Goal: Transaction & Acquisition: Subscribe to service/newsletter

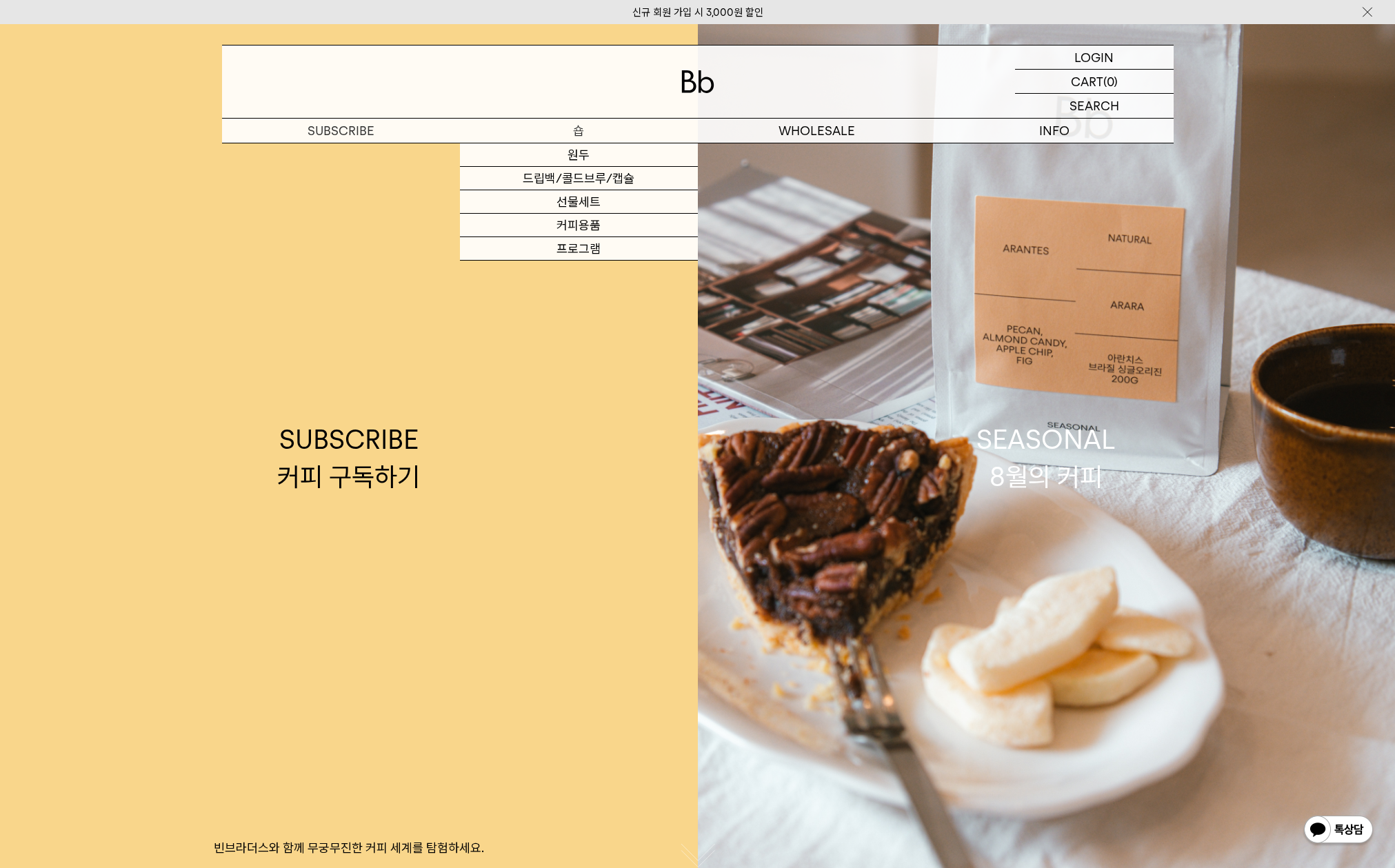
click at [522, 136] on p "숍" at bounding box center [578, 130] width 238 height 24
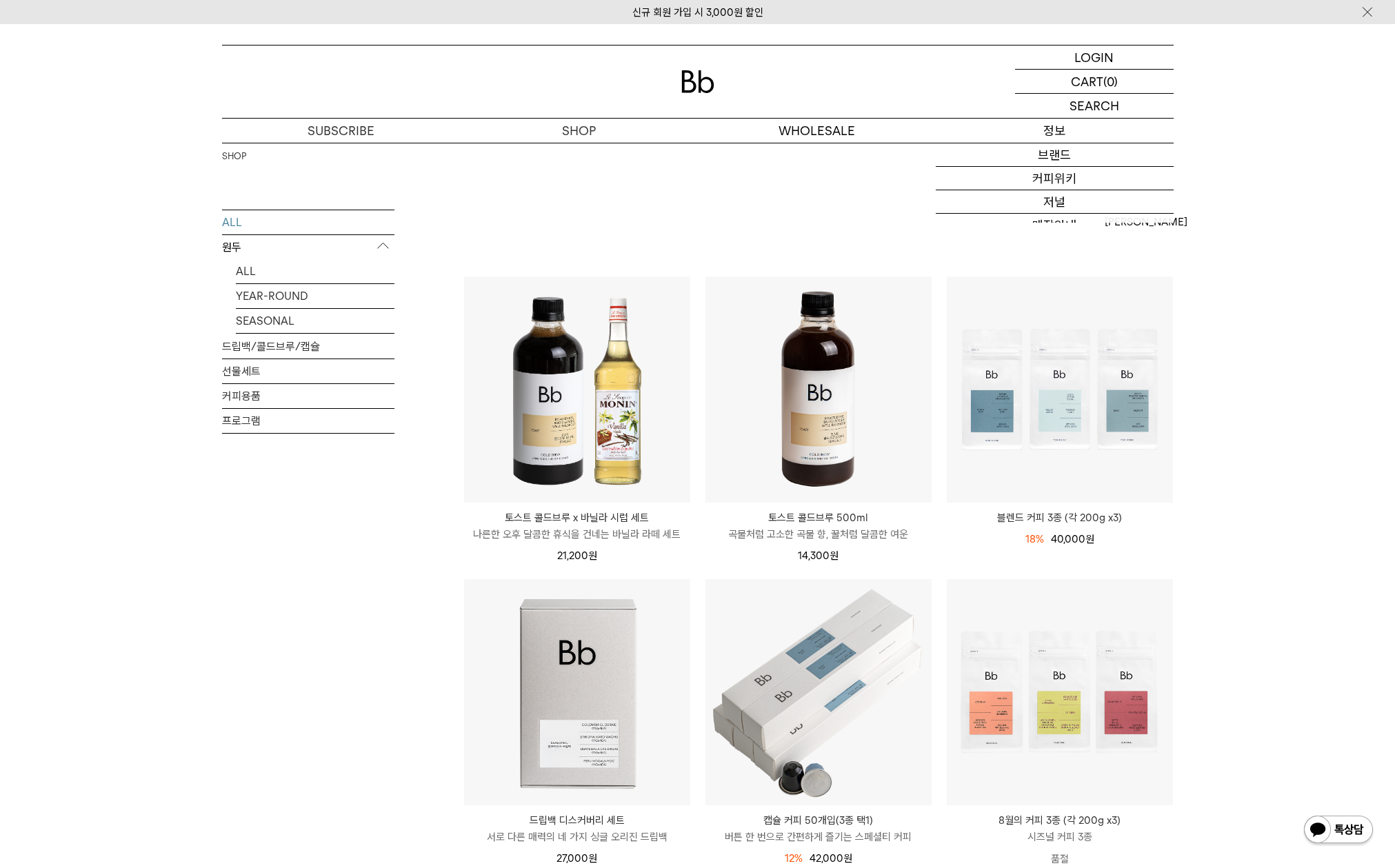
click at [1042, 135] on p "정보" at bounding box center [1054, 130] width 238 height 24
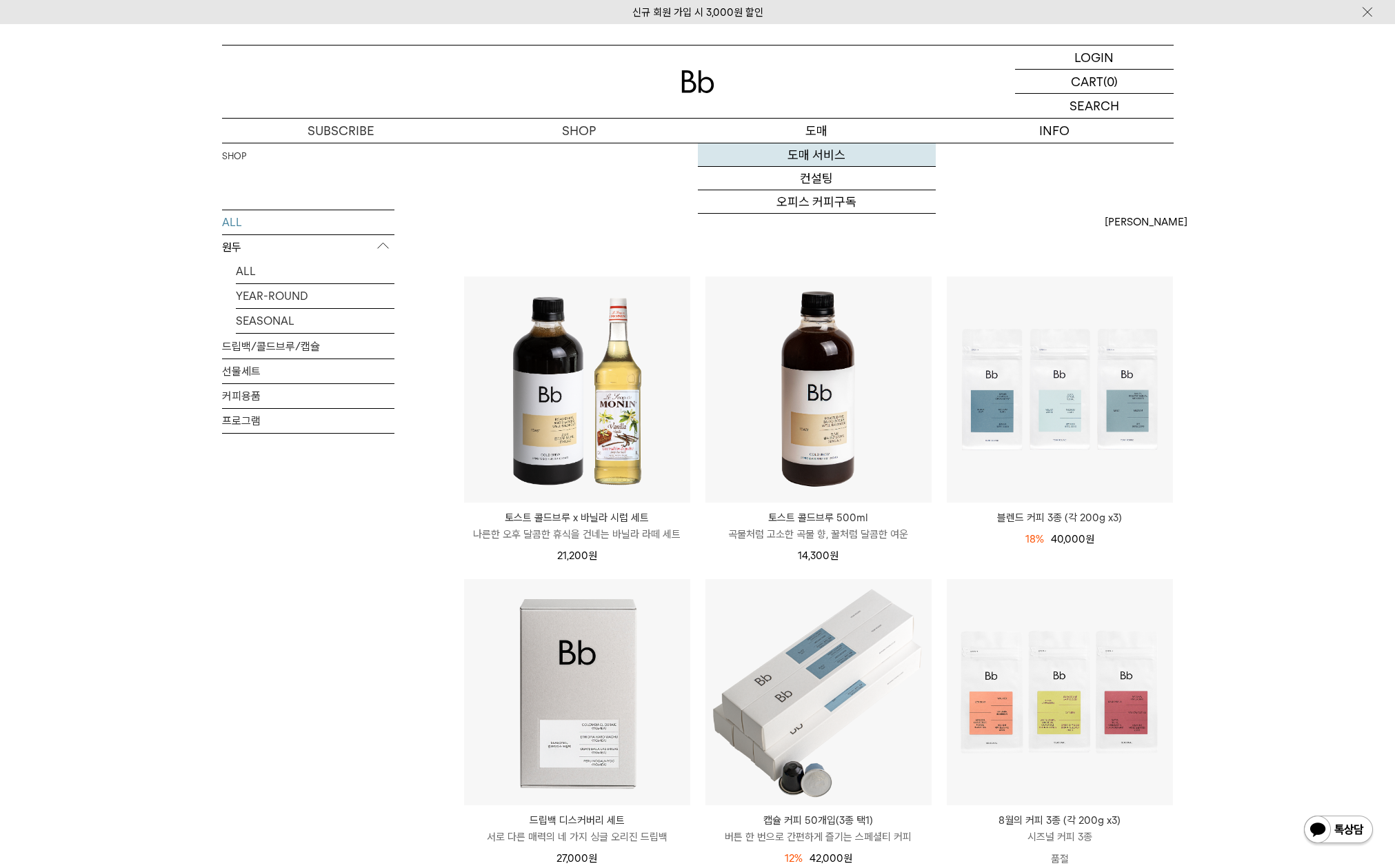
click at [824, 158] on link "도매 서비스" at bounding box center [816, 155] width 238 height 23
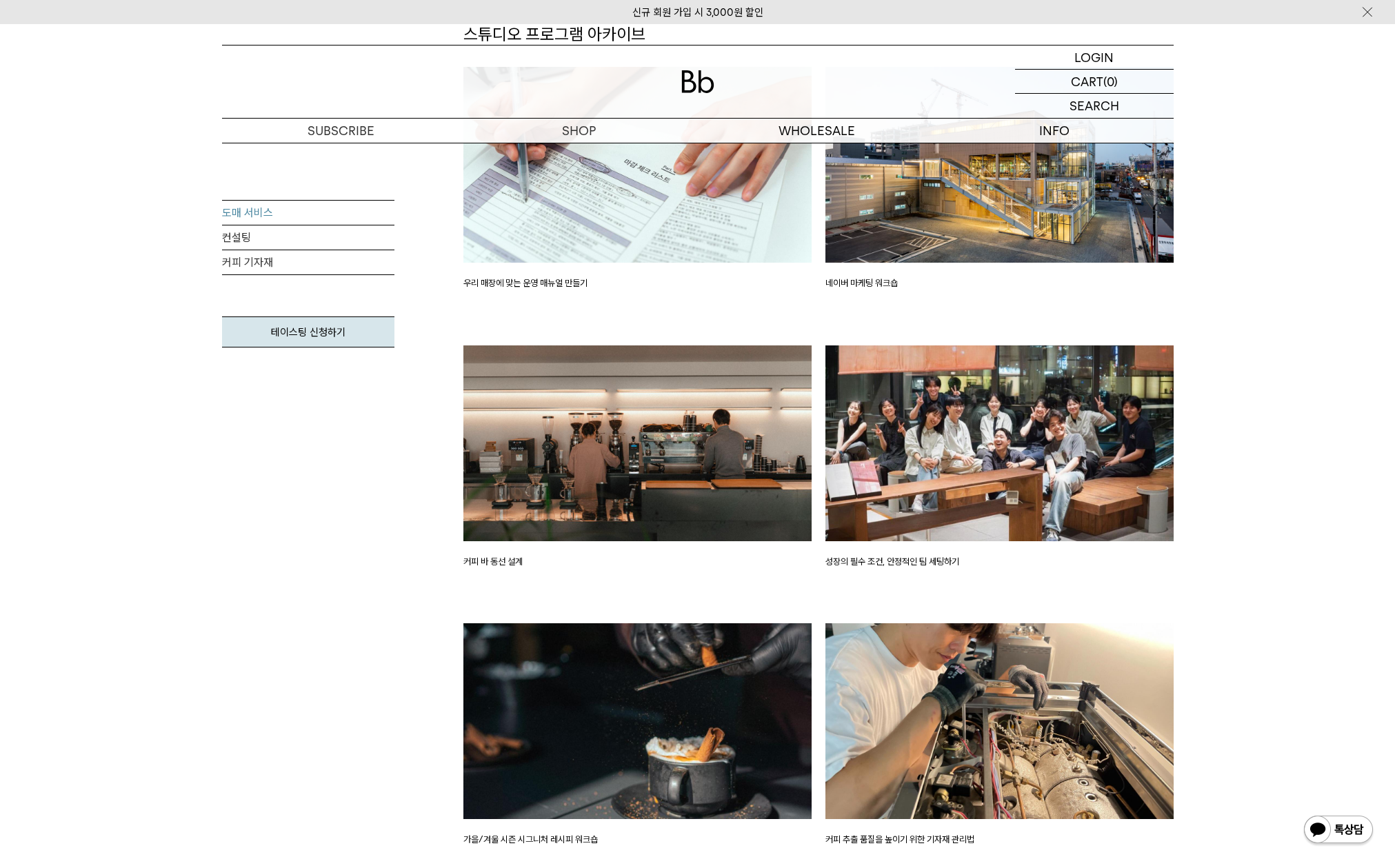
scroll to position [1821, 0]
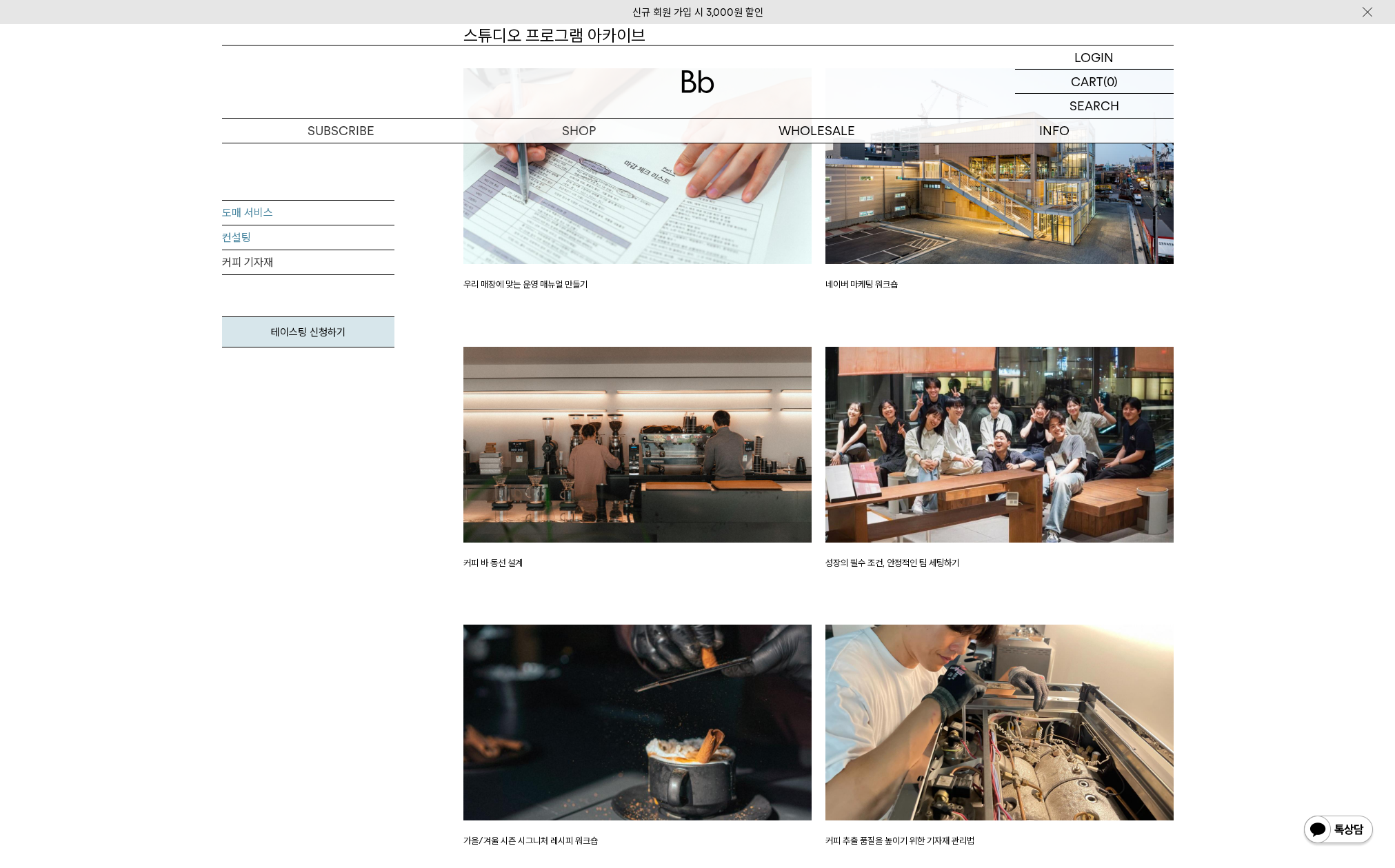
click at [244, 238] on link "컨설팅" at bounding box center [308, 238] width 172 height 25
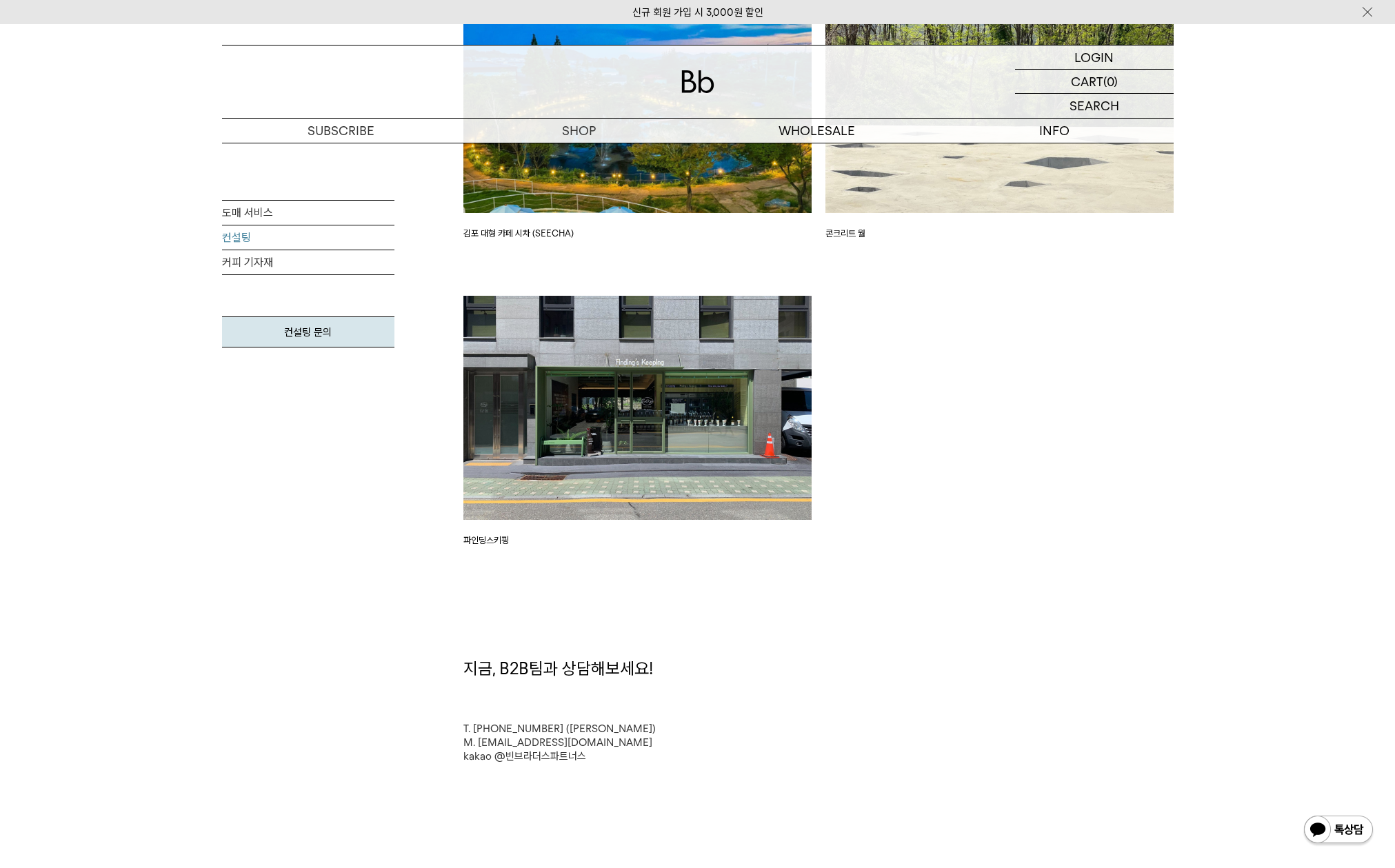
scroll to position [3242, 0]
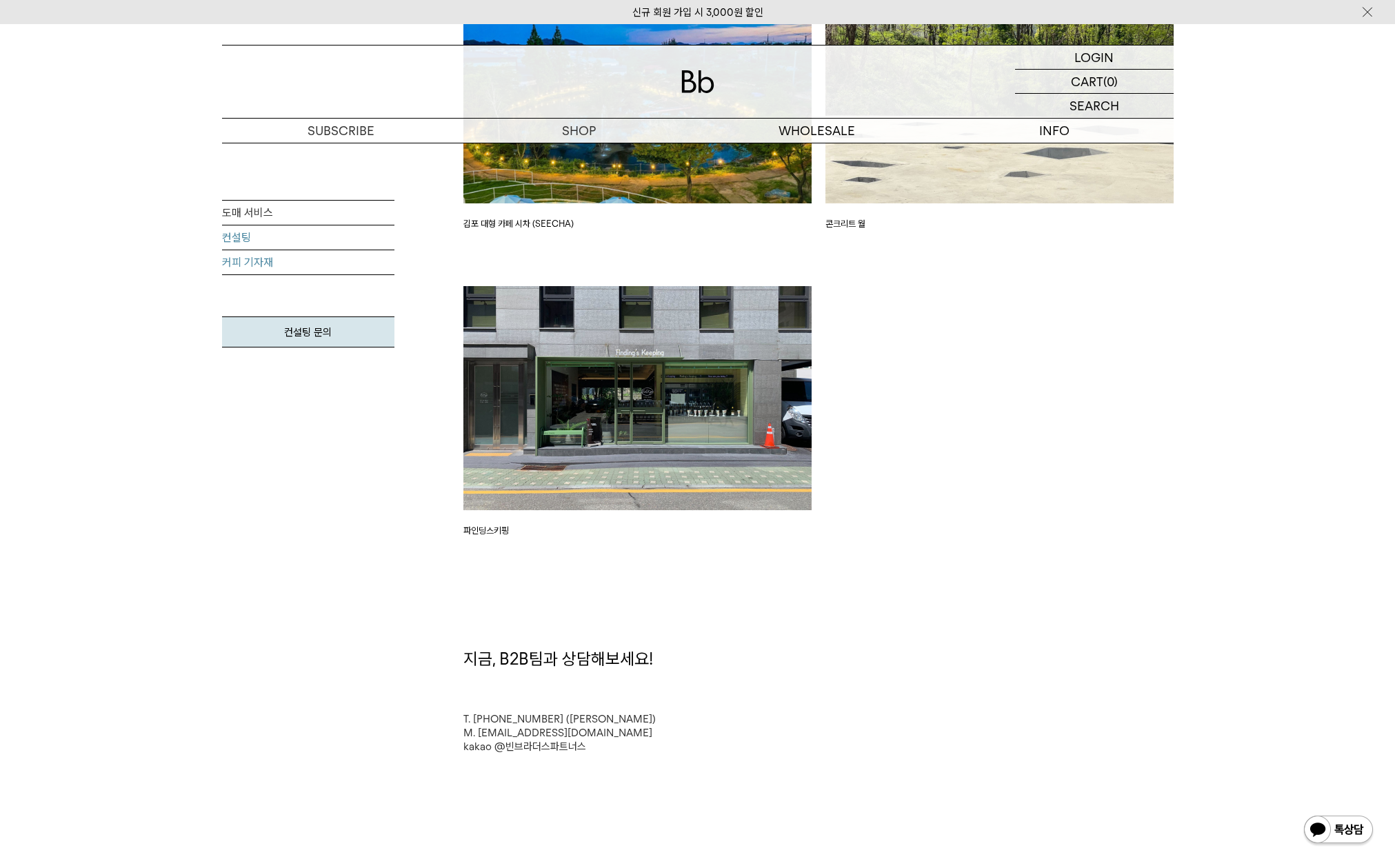
click at [261, 263] on link "커피 기자재" at bounding box center [308, 263] width 172 height 25
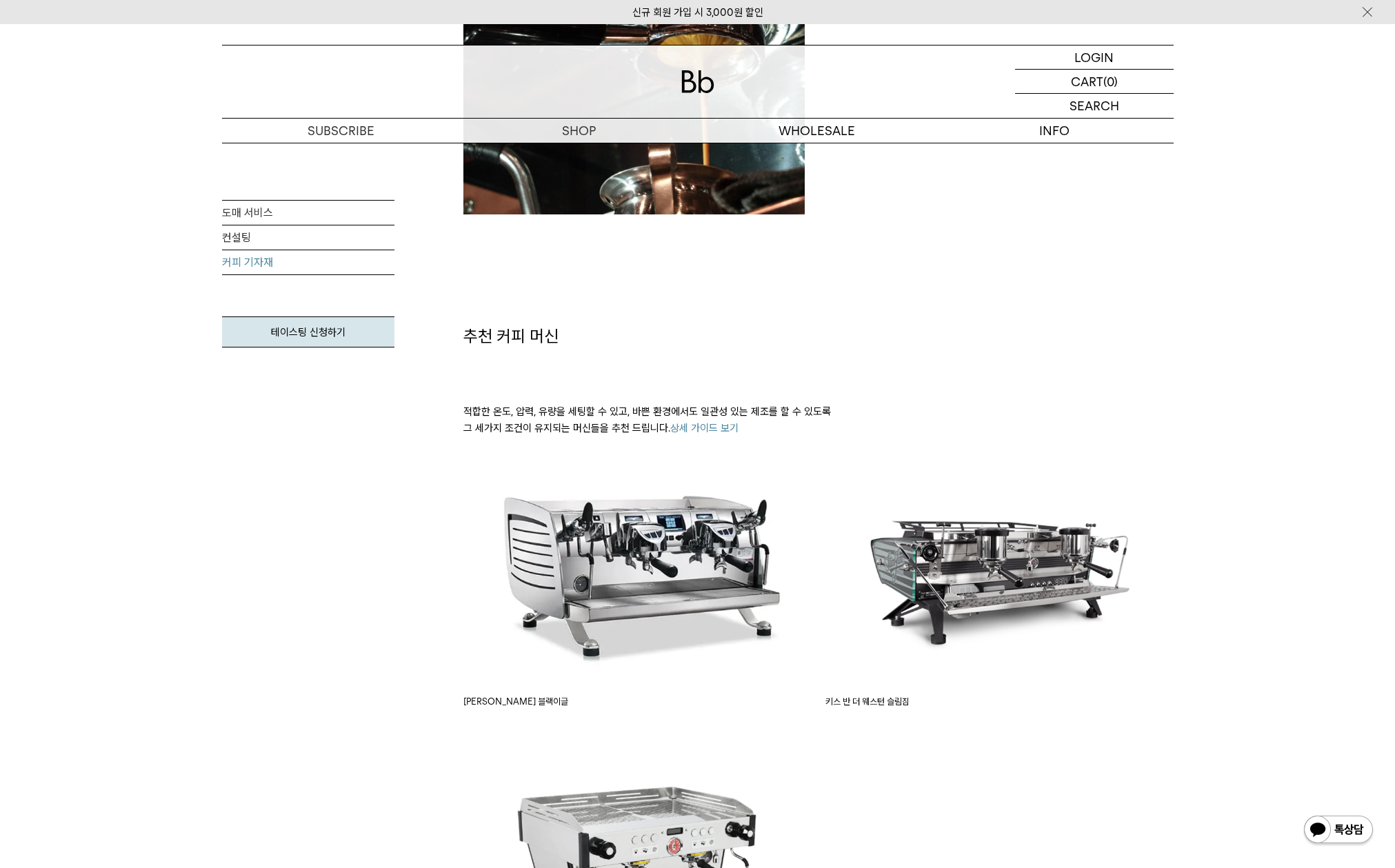
scroll to position [651, 0]
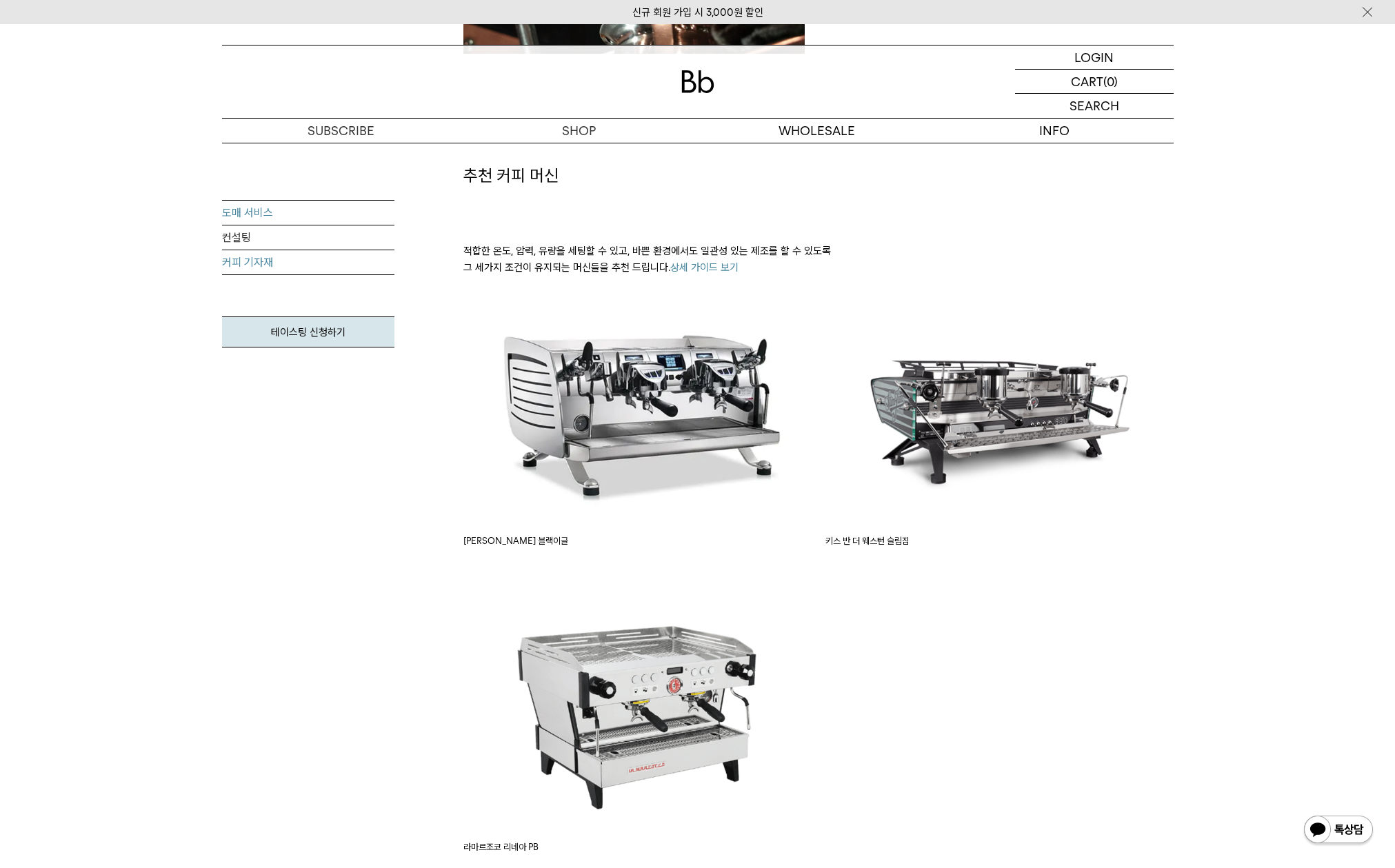
click at [251, 213] on link "도매 서비스" at bounding box center [308, 213] width 172 height 25
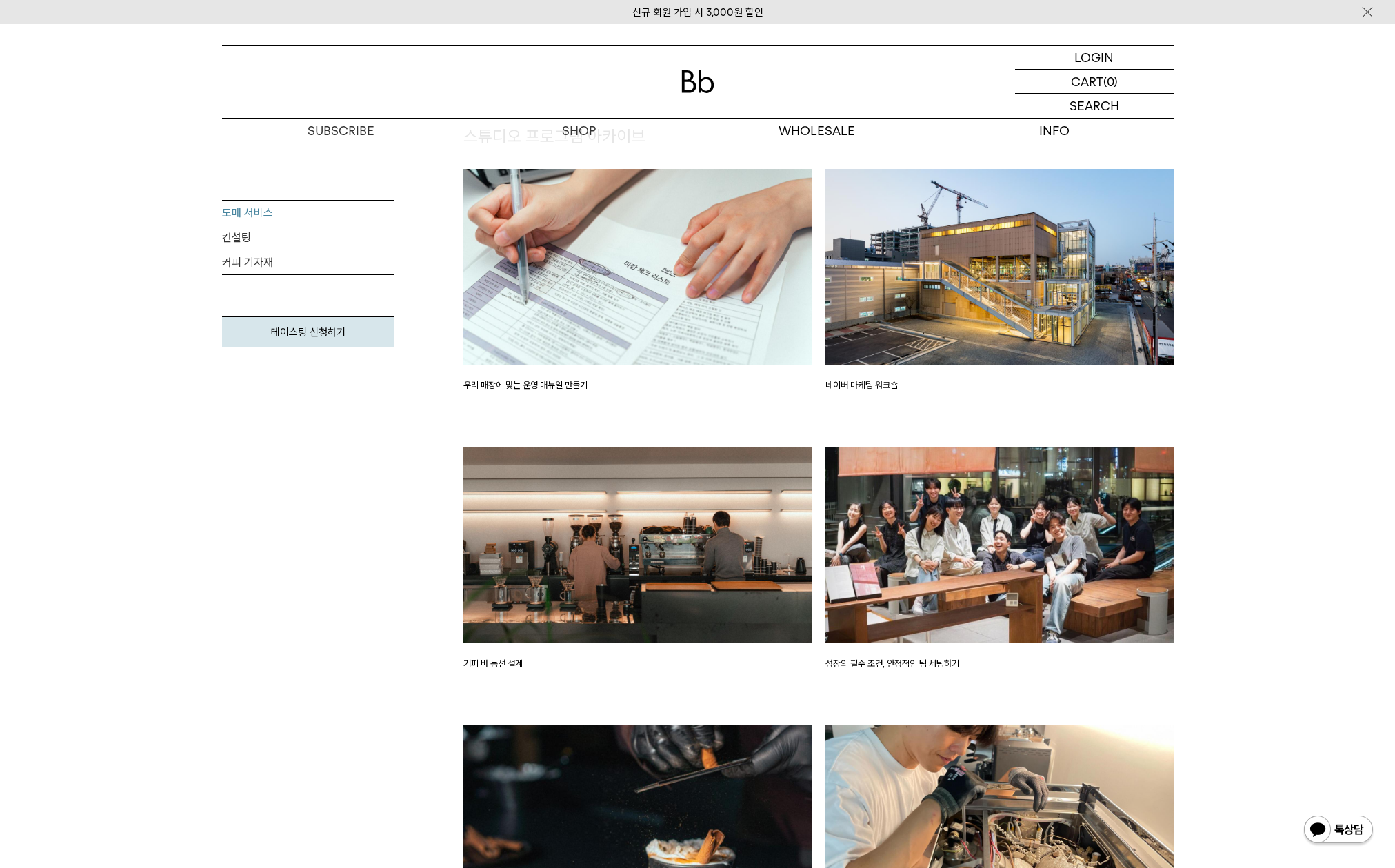
scroll to position [2065, 0]
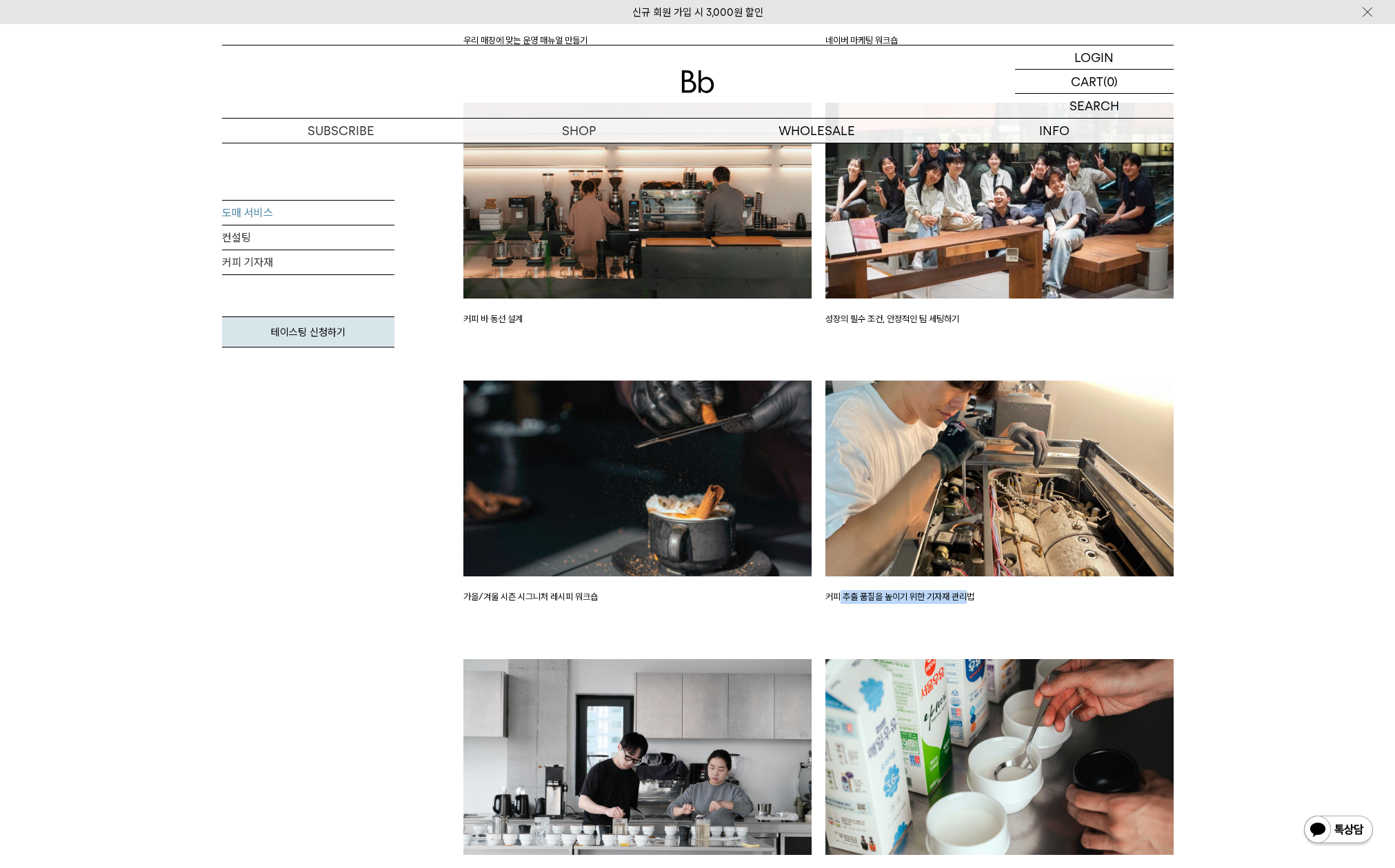
drag, startPoint x: 840, startPoint y: 594, endPoint x: 971, endPoint y: 591, distance: 131.0
click at [971, 591] on p "커피 추출 품질을 높이기 위한 기자재 관리법" at bounding box center [999, 597] width 348 height 14
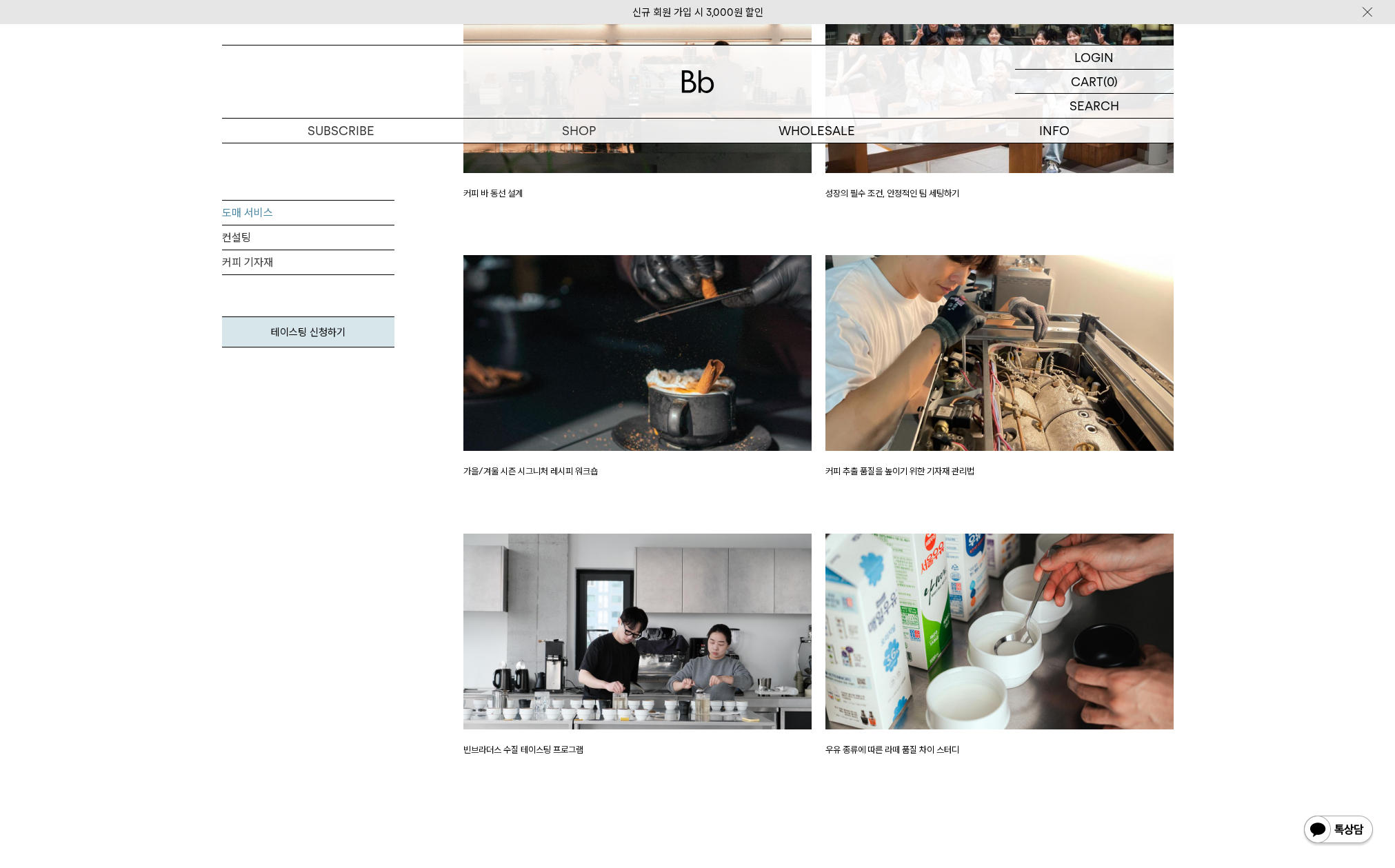
scroll to position [2001, 0]
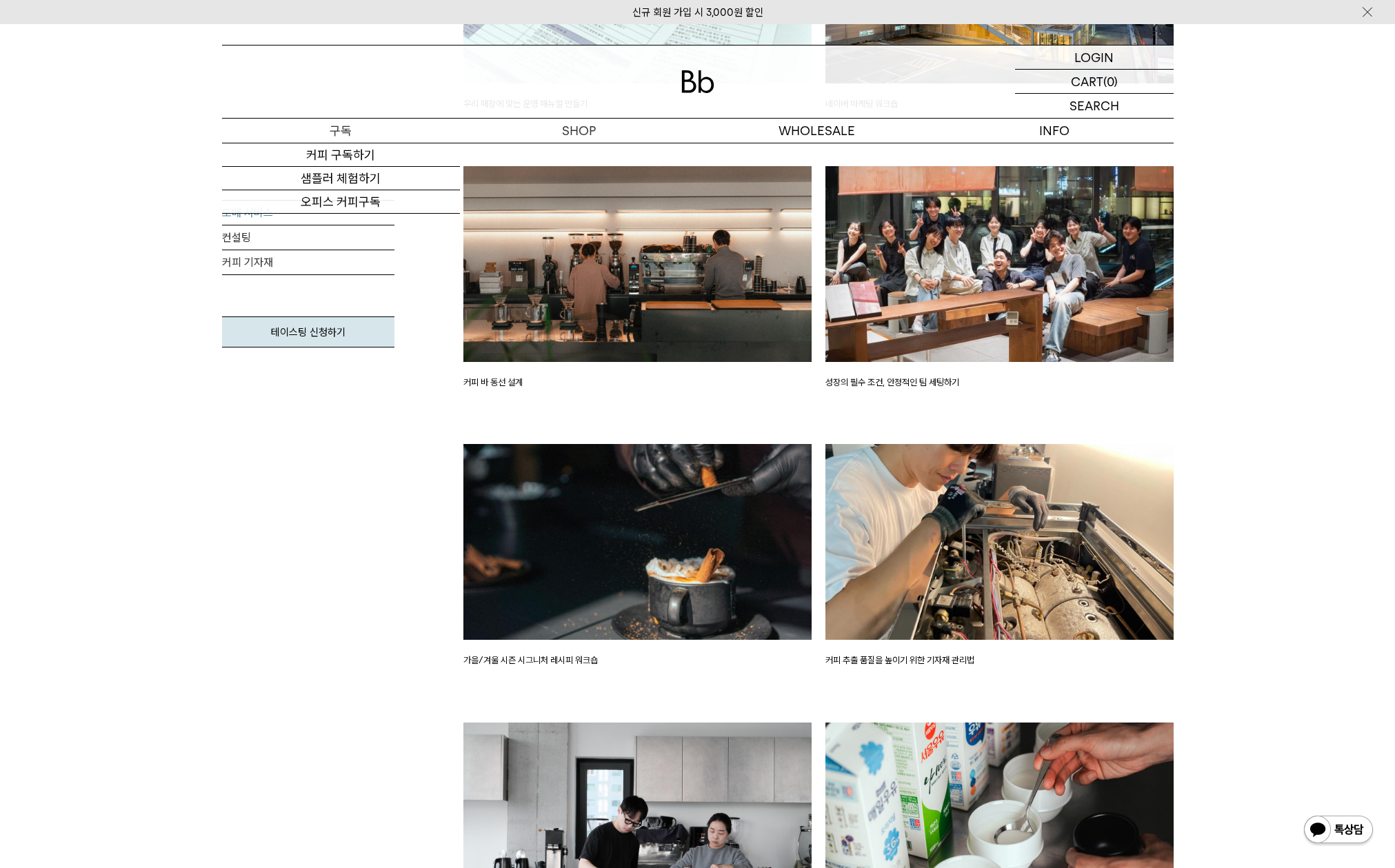
click at [355, 124] on p "구독" at bounding box center [341, 130] width 238 height 24
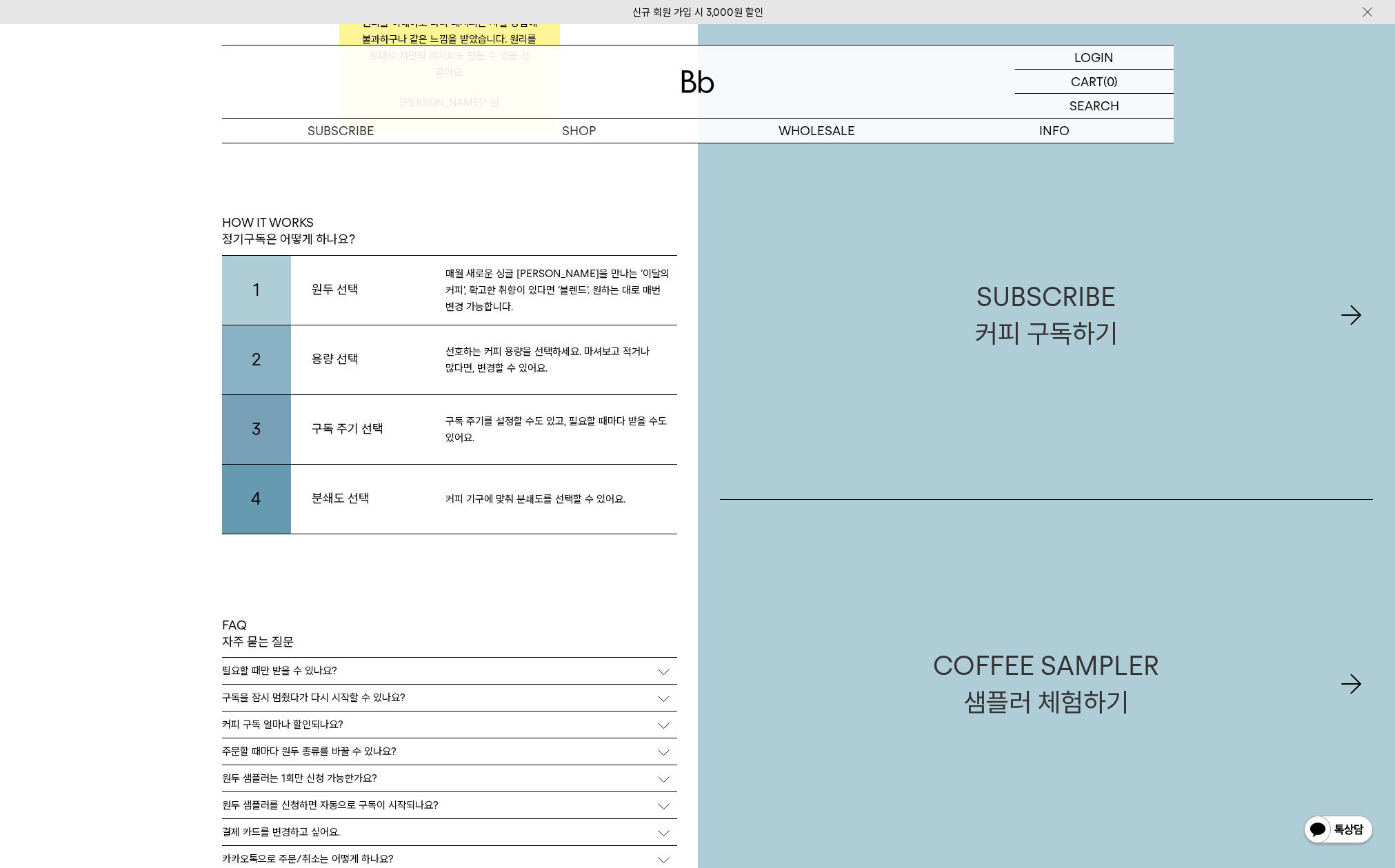
scroll to position [2945, 0]
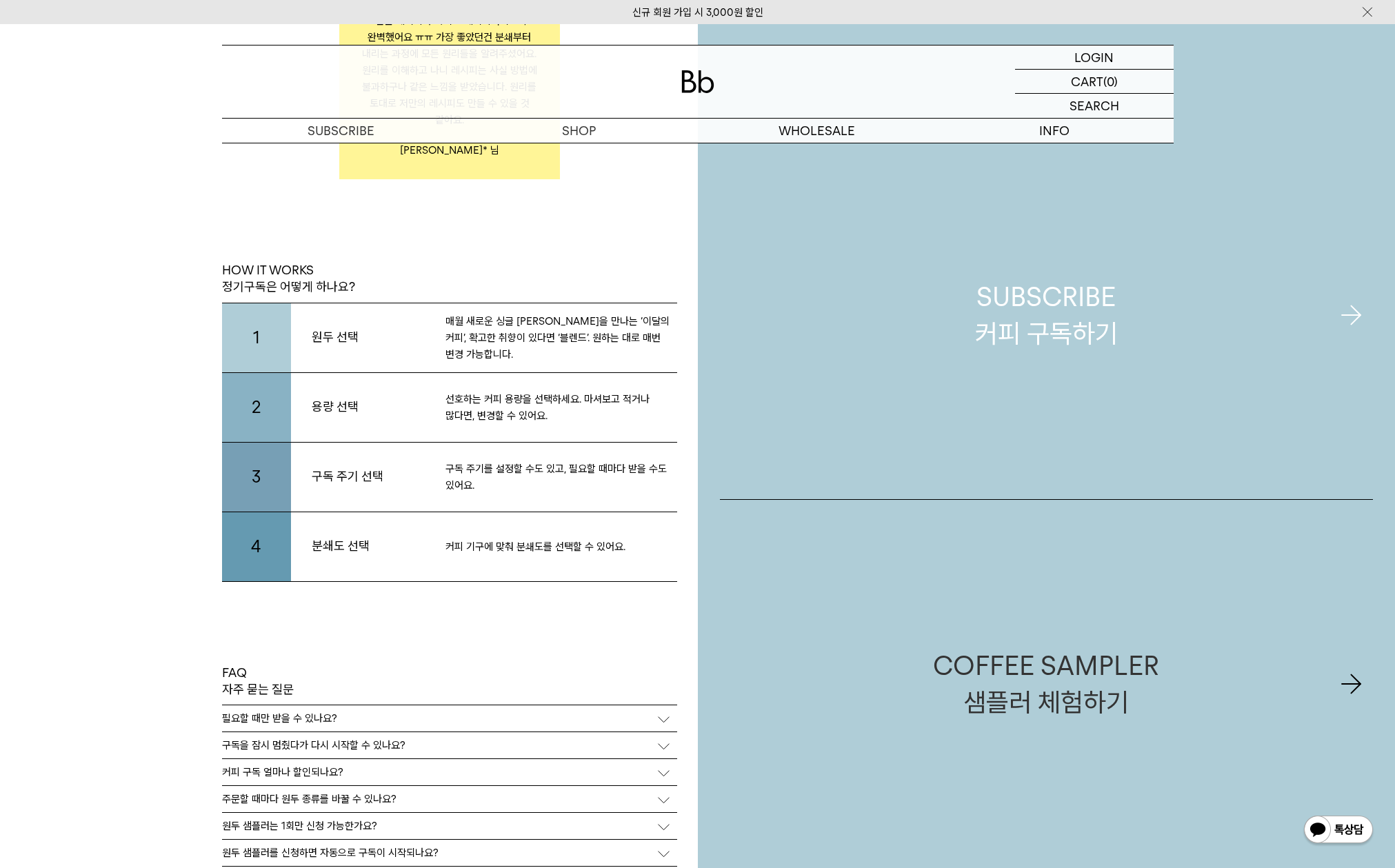
click at [1016, 341] on div "SUBSCRIBE 커피 구독하기" at bounding box center [1047, 314] width 143 height 73
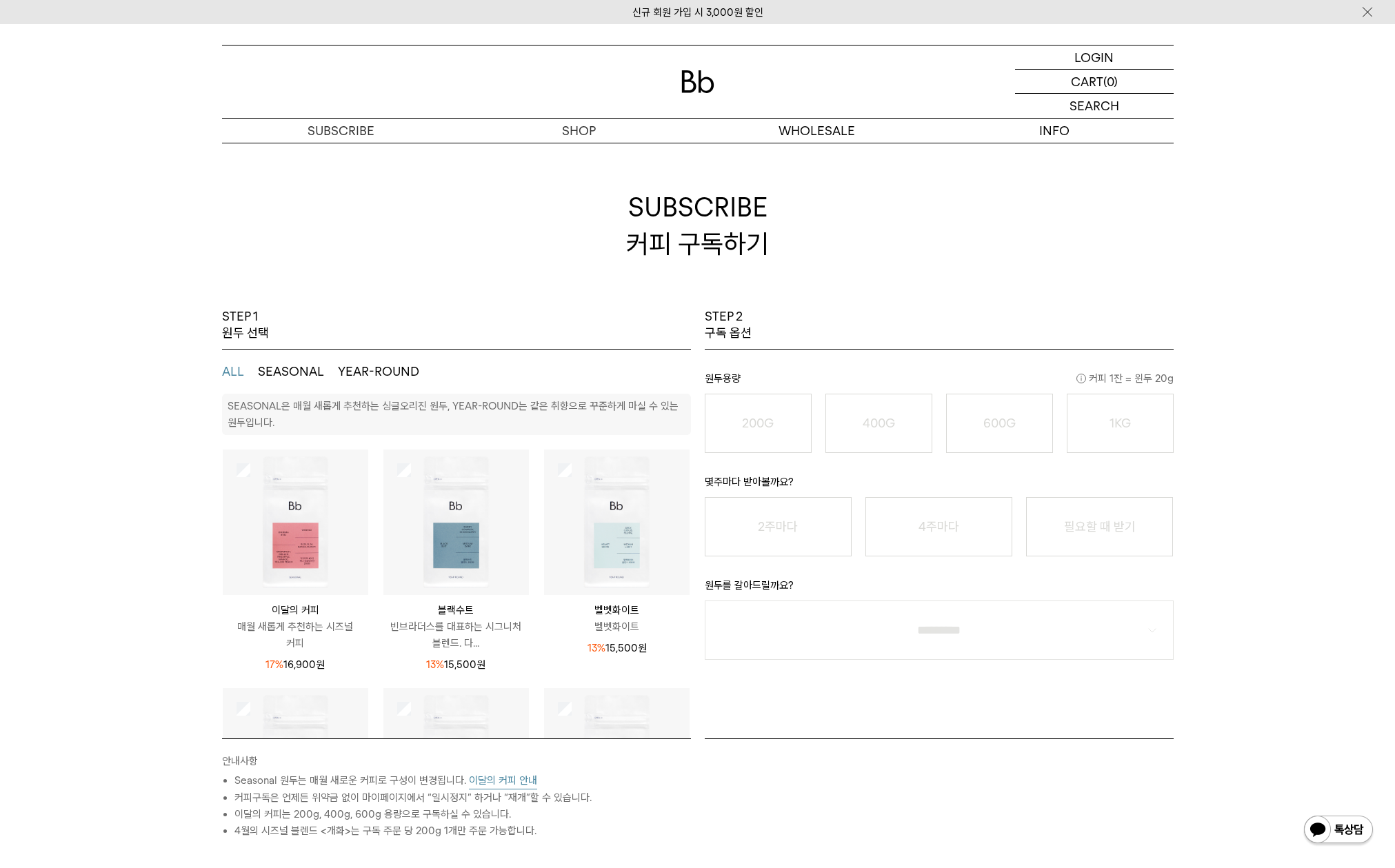
click at [591, 474] on img at bounding box center [617, 522] width 145 height 145
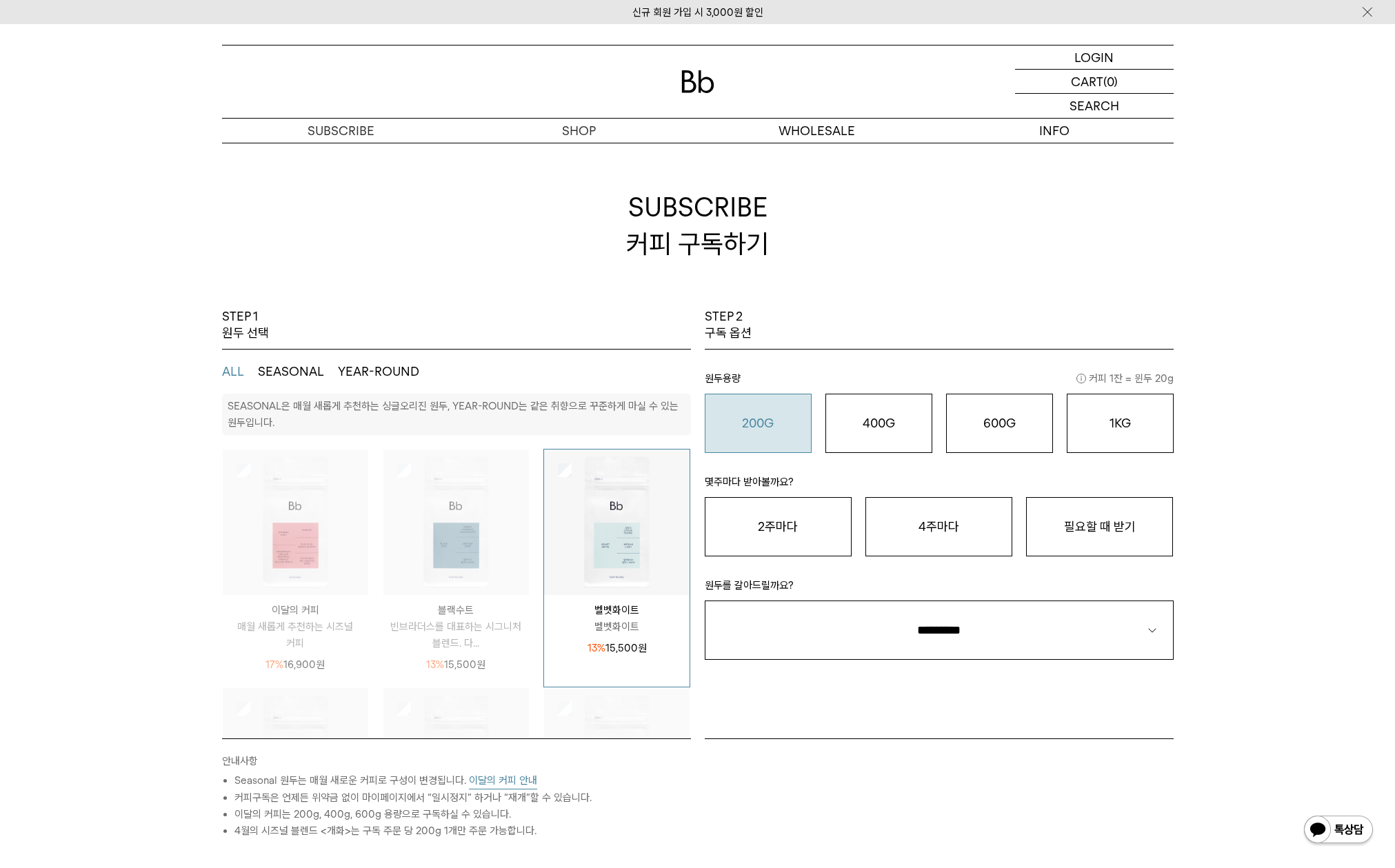
click at [777, 417] on div "200G 16,900 원" at bounding box center [757, 424] width 92 height 17
click at [910, 436] on button "400G 31,000 원" at bounding box center [878, 423] width 107 height 59
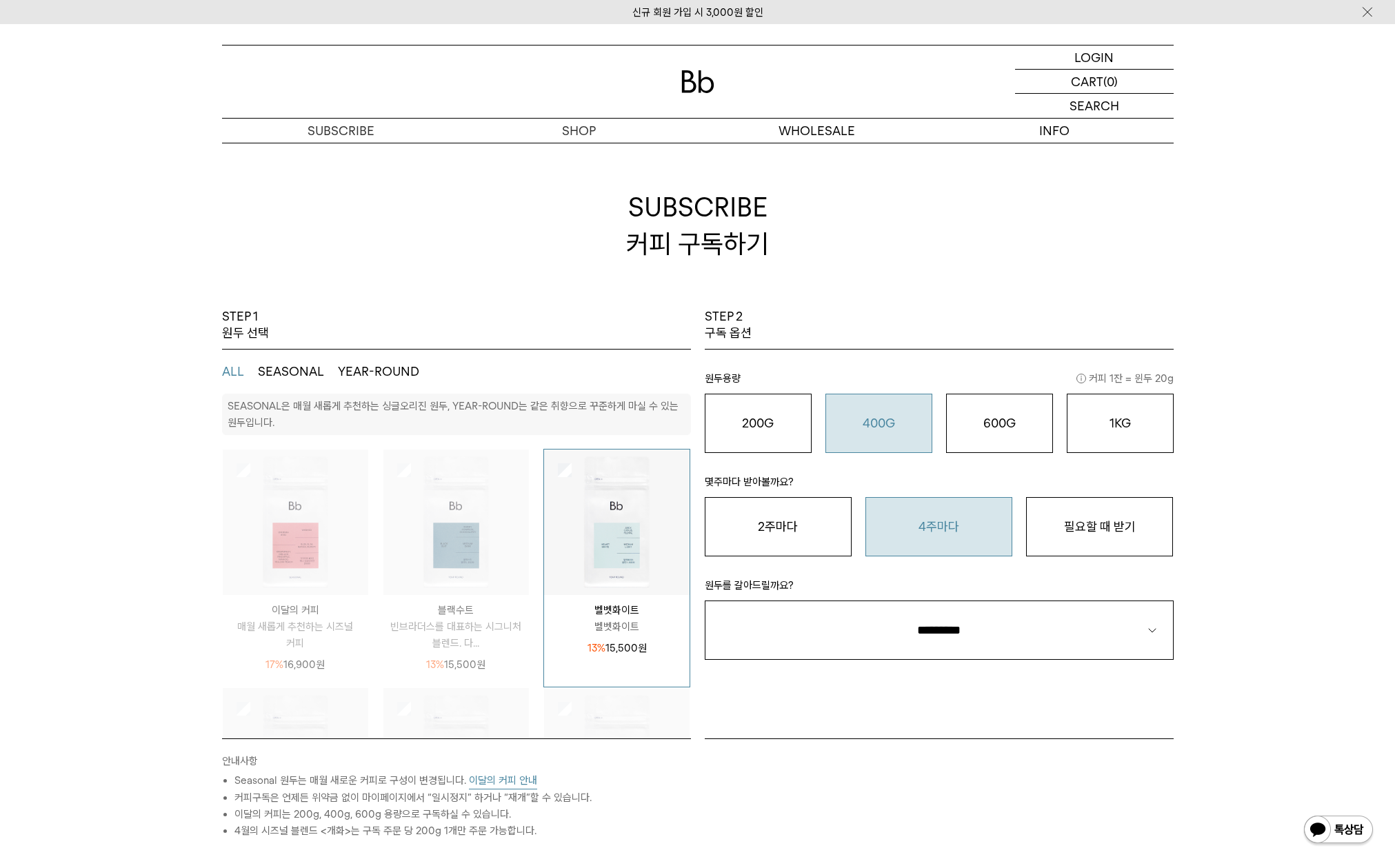
click at [919, 538] on button "4주마다" at bounding box center [938, 527] width 147 height 59
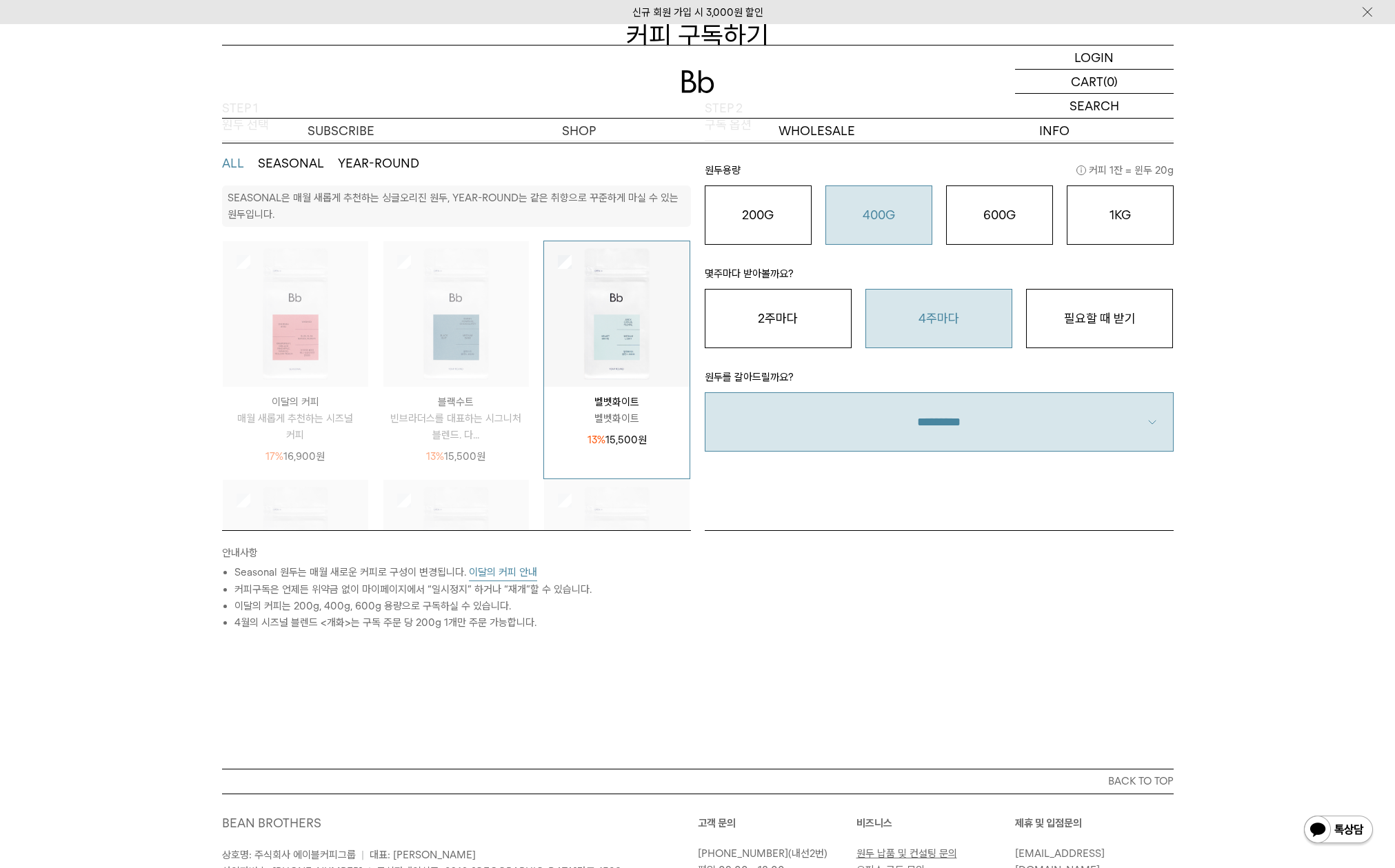
select select "**"
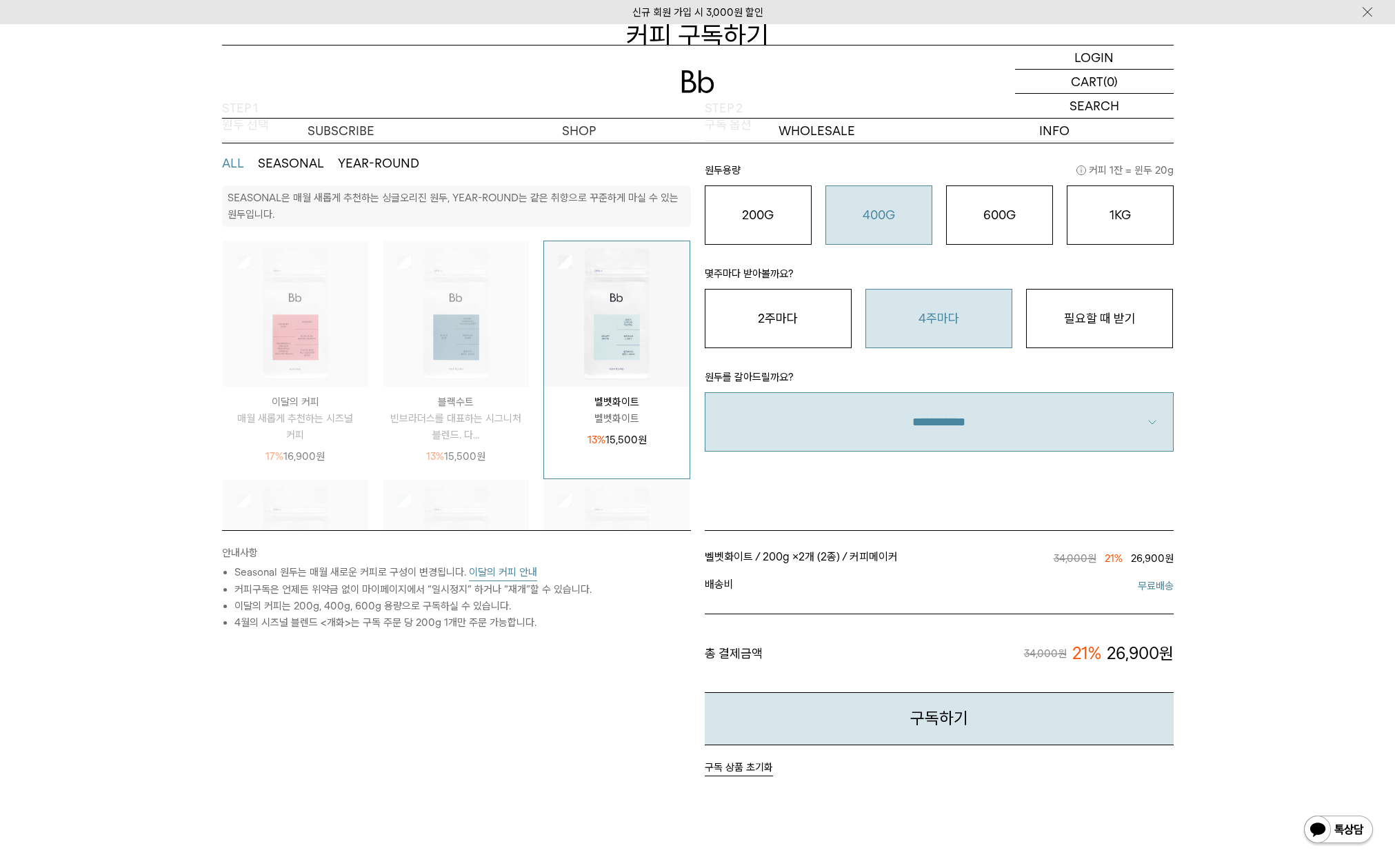
scroll to position [516, 0]
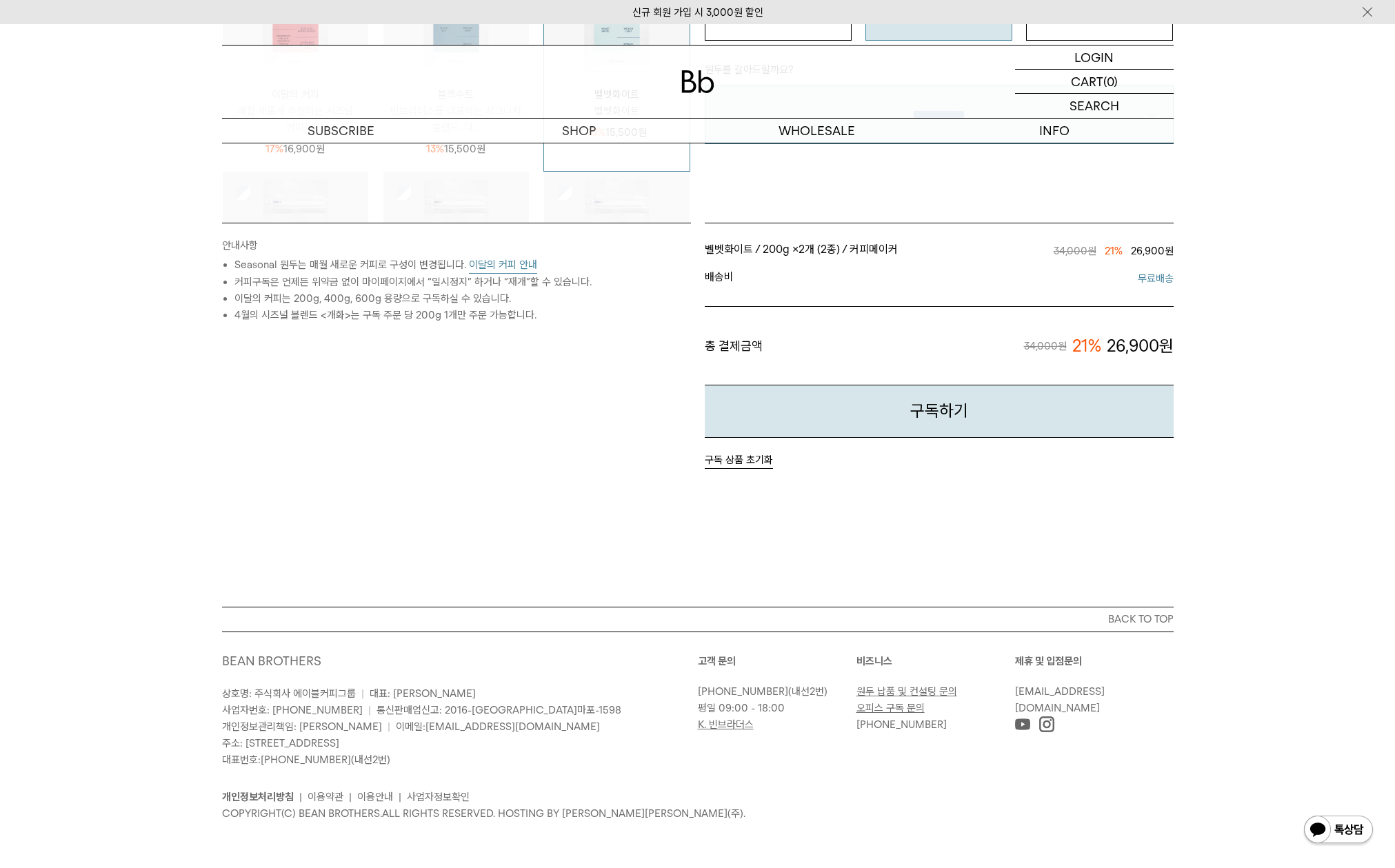
click at [757, 457] on button "구독 상품 초기화" at bounding box center [738, 460] width 68 height 17
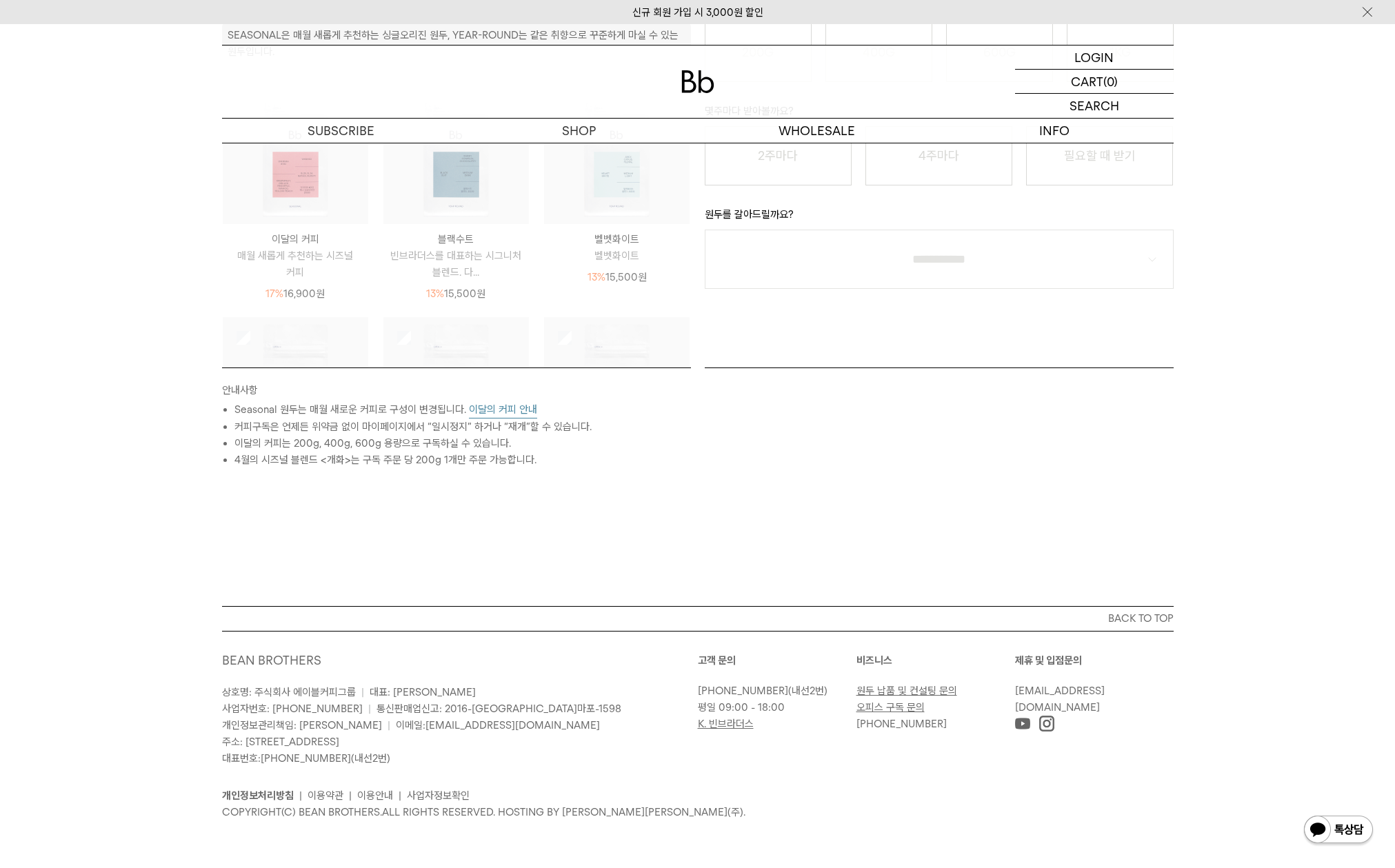
scroll to position [0, 0]
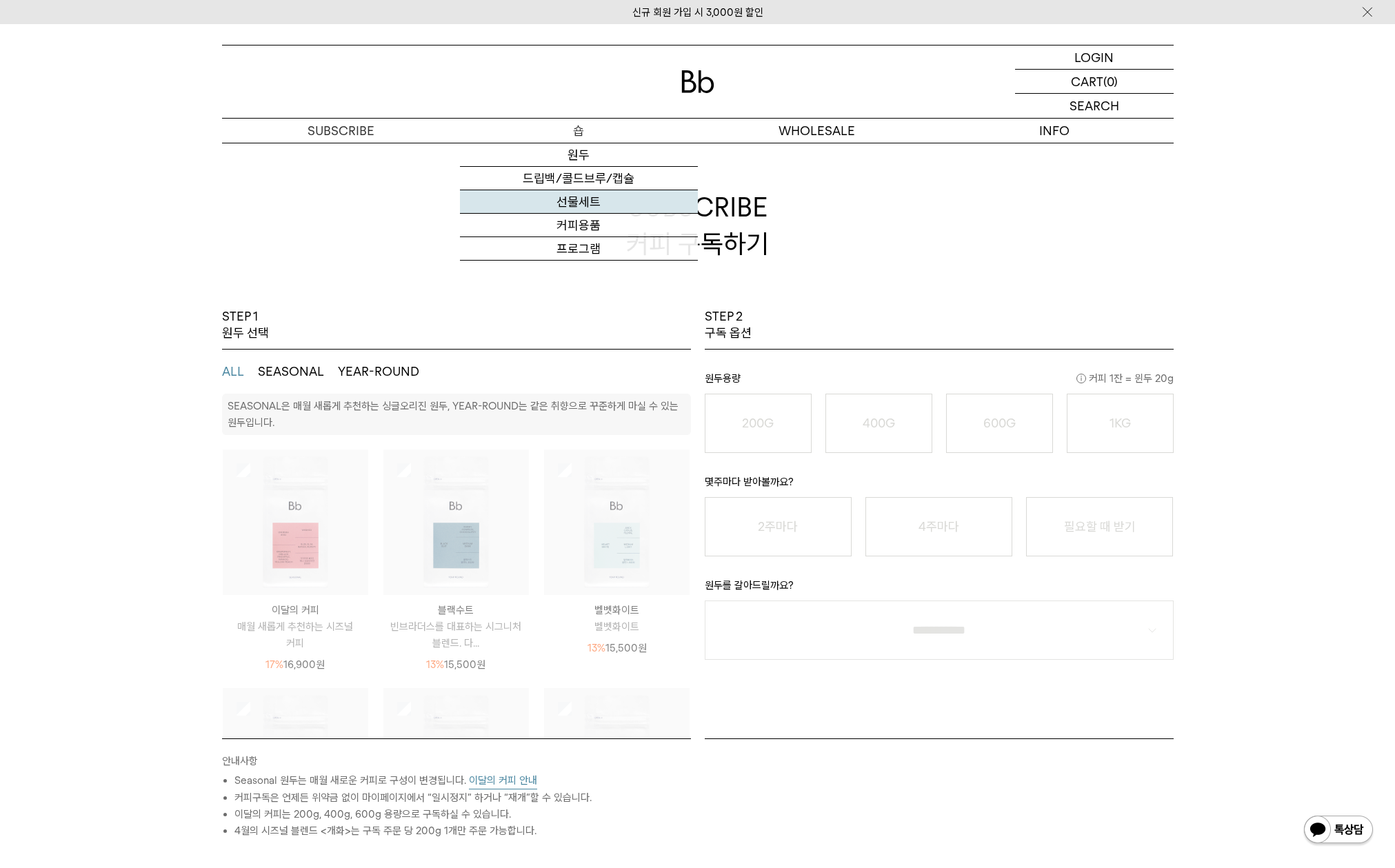
click at [589, 196] on link "선물세트" at bounding box center [578, 201] width 238 height 23
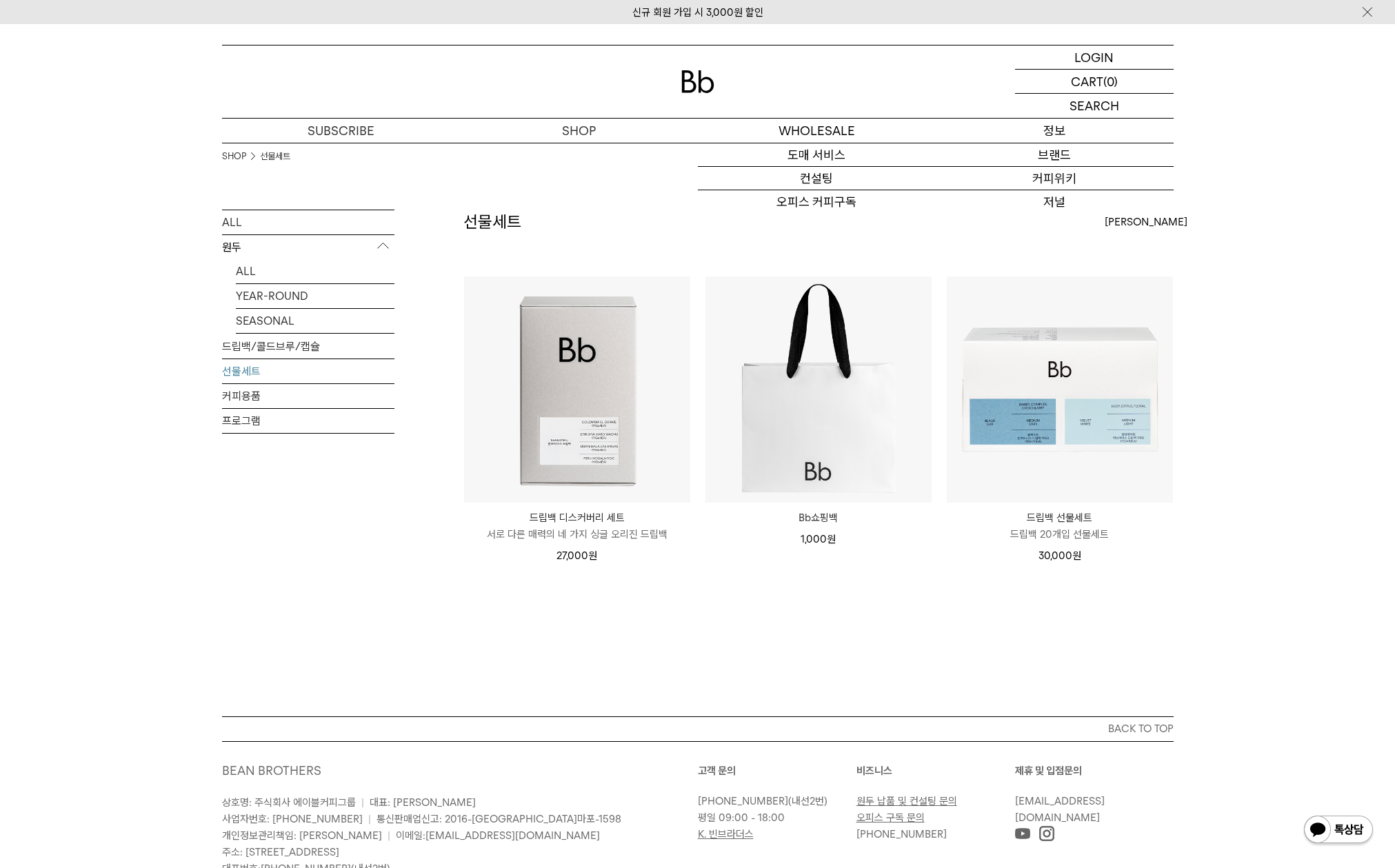
click at [1051, 137] on p "정보" at bounding box center [1054, 130] width 238 height 24
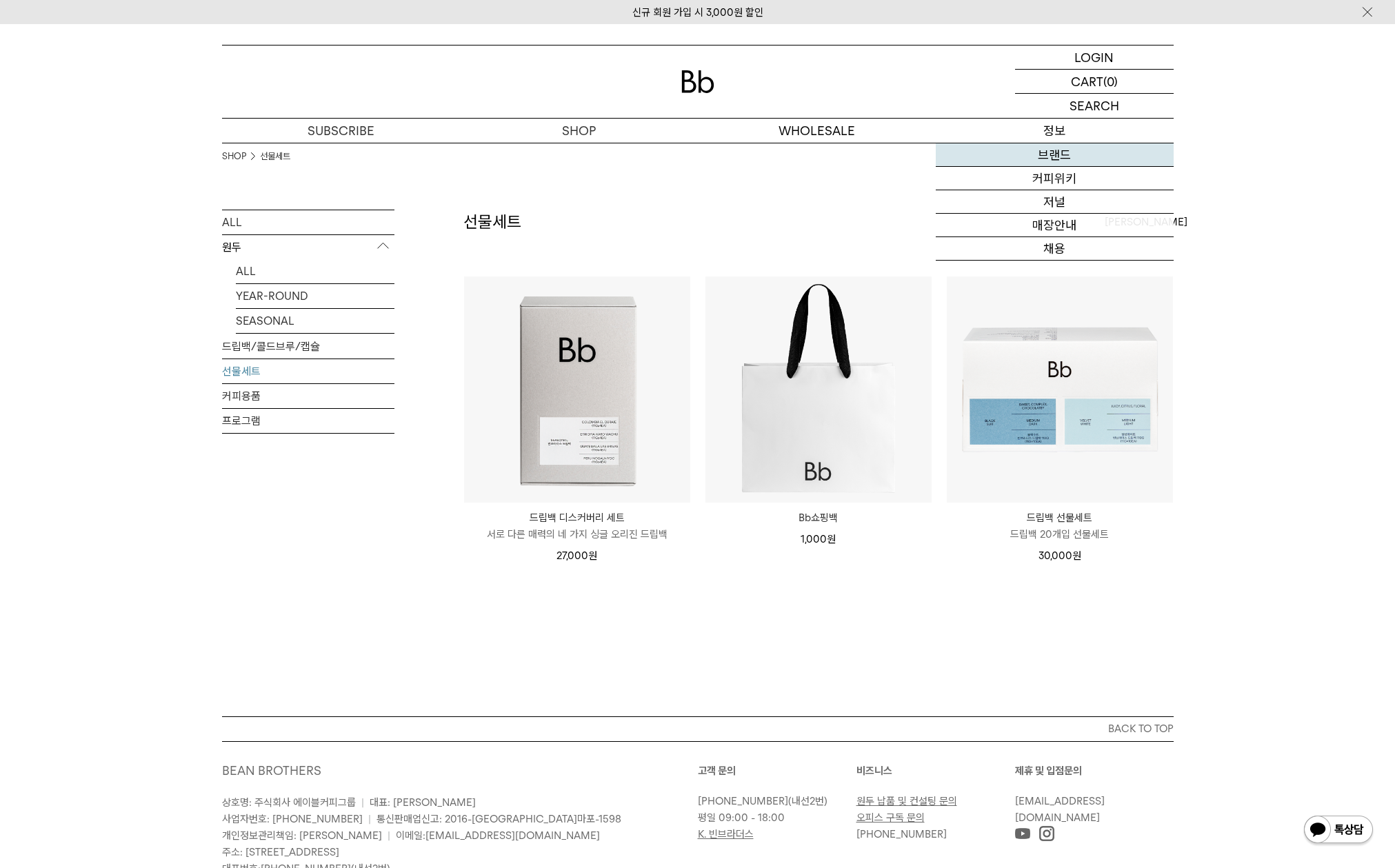
click at [1052, 148] on link "브랜드" at bounding box center [1054, 155] width 238 height 23
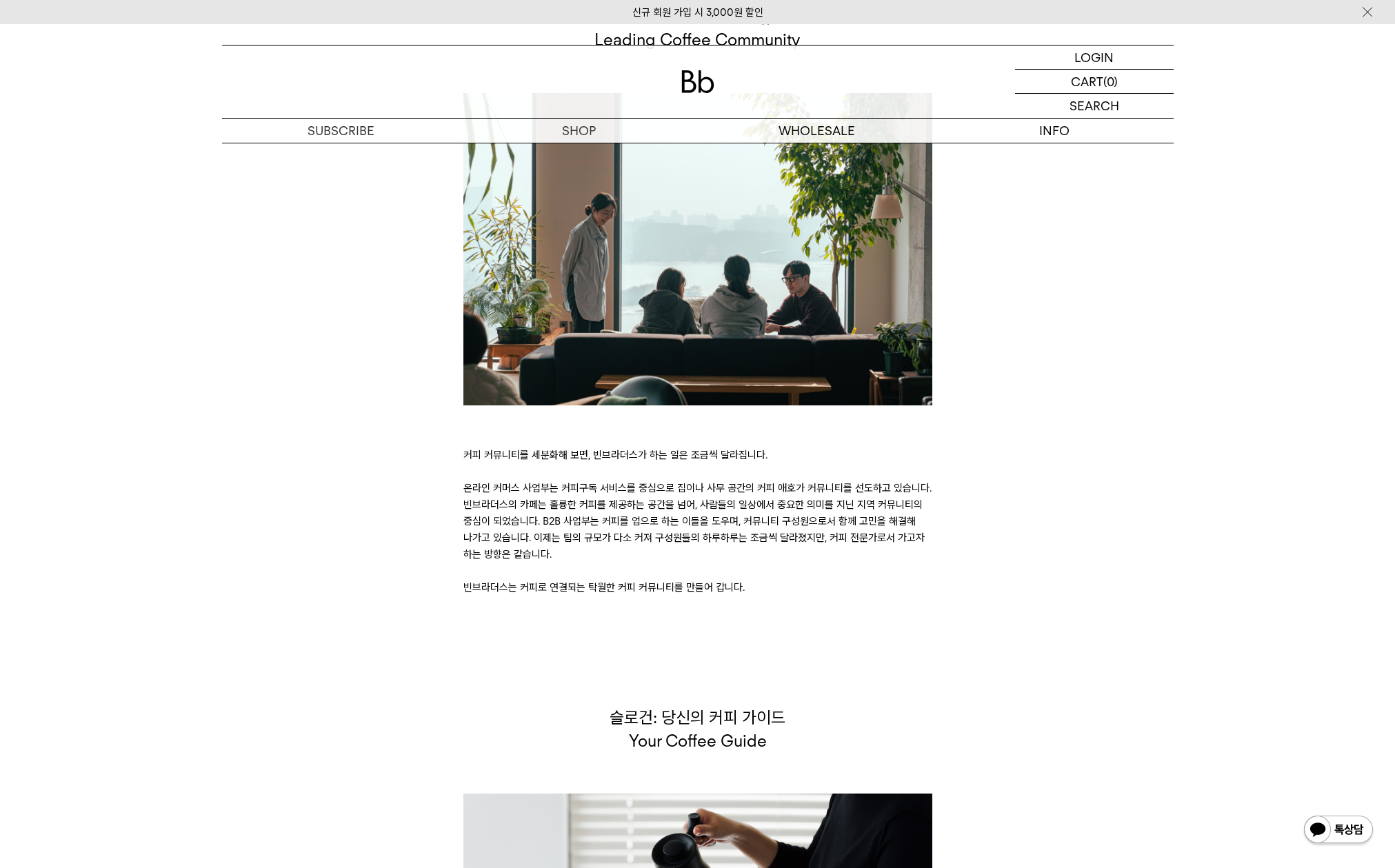
scroll to position [3528, 0]
